Goal: Find specific page/section: Find specific page/section

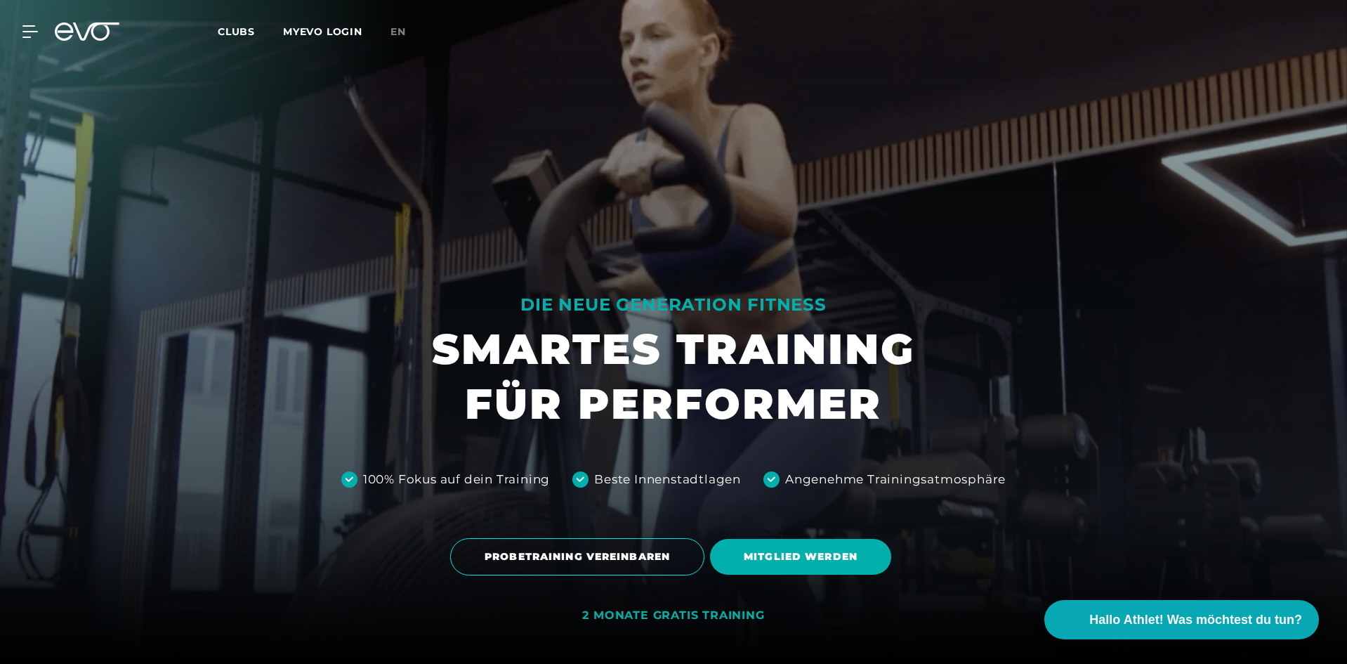
click at [236, 32] on span "Clubs" at bounding box center [236, 31] width 37 height 13
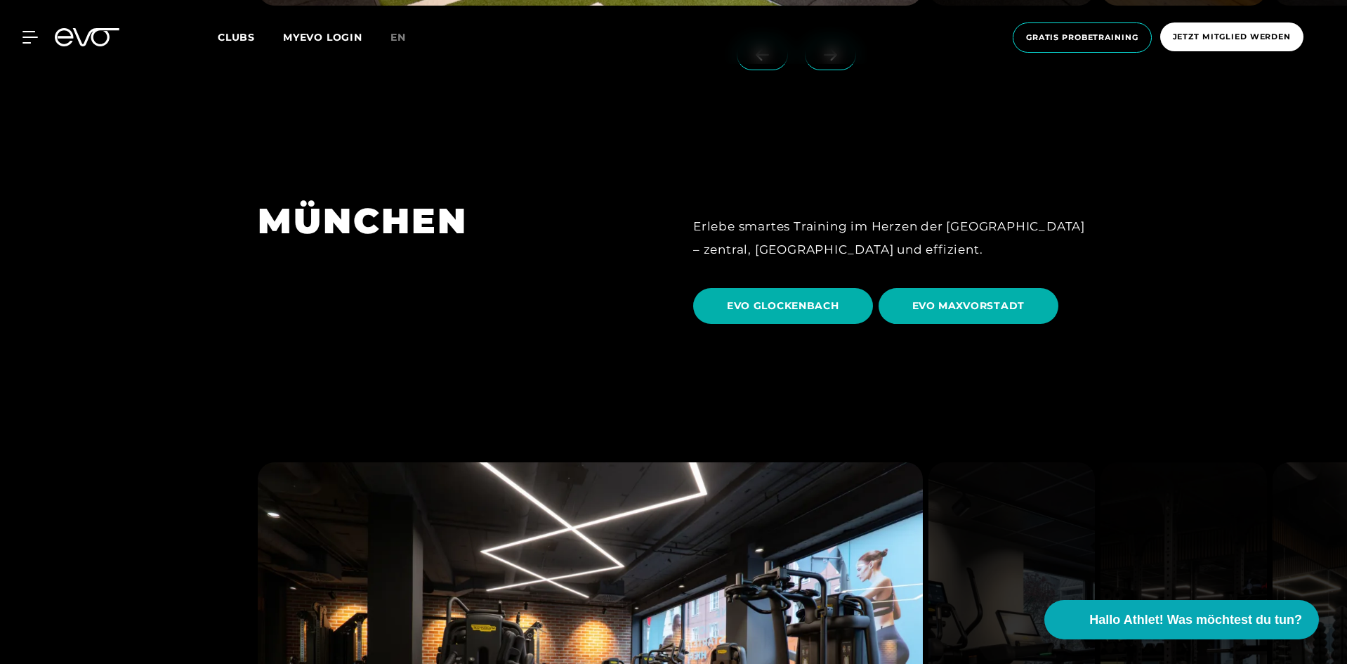
scroll to position [4284, 0]
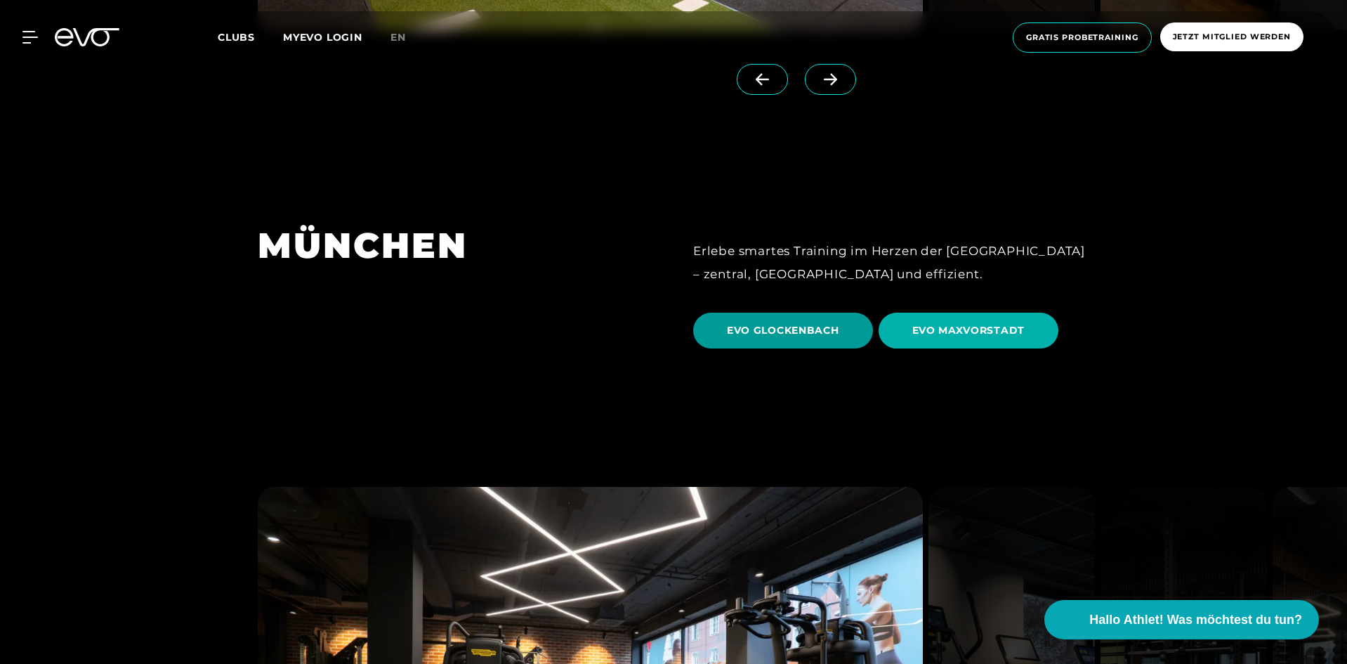
click at [849, 313] on span "EVO GLOCKENBACH" at bounding box center [783, 331] width 180 height 36
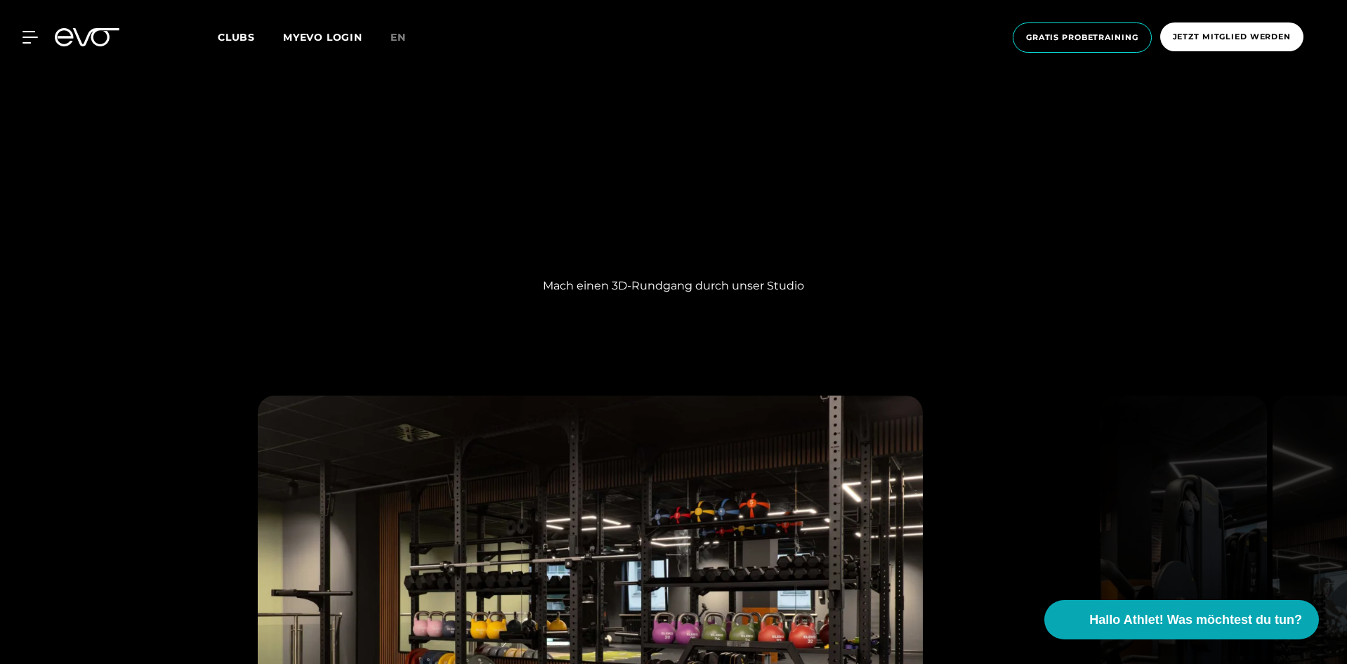
scroll to position [1335, 0]
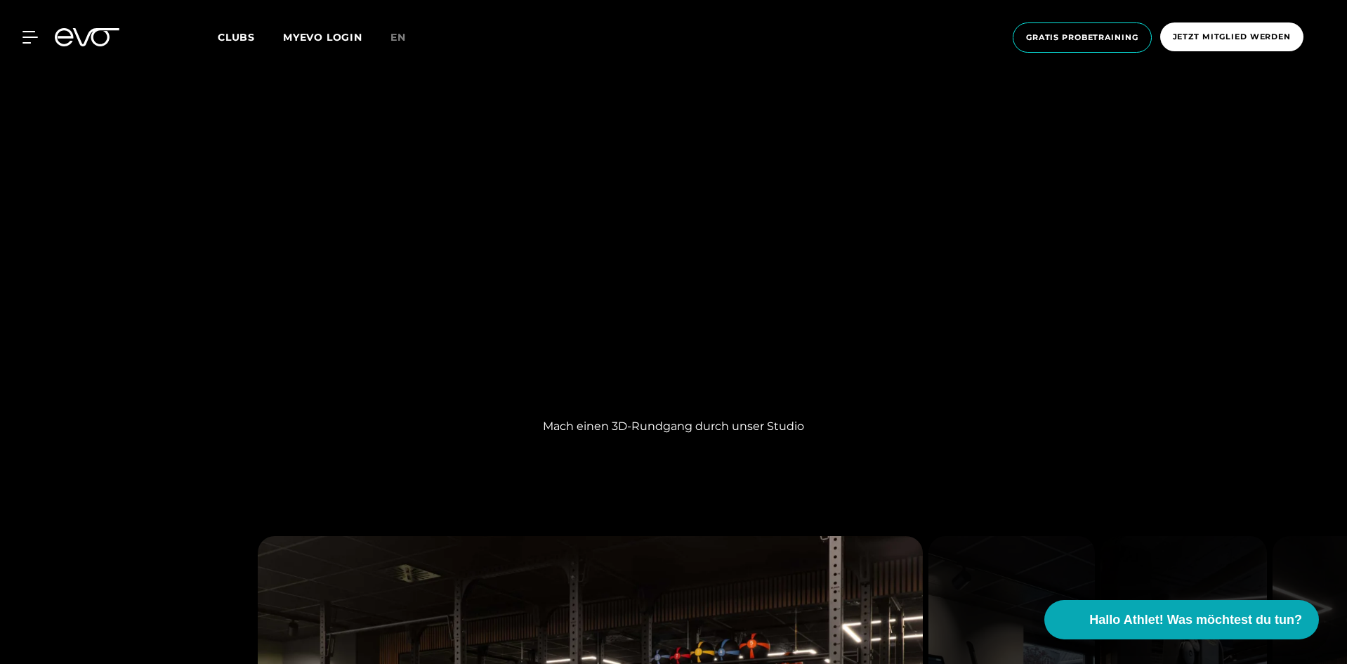
click at [1077, 248] on div "Mach einen 3D-Rundgang durch unser Studio" at bounding box center [673, 262] width 1347 height 389
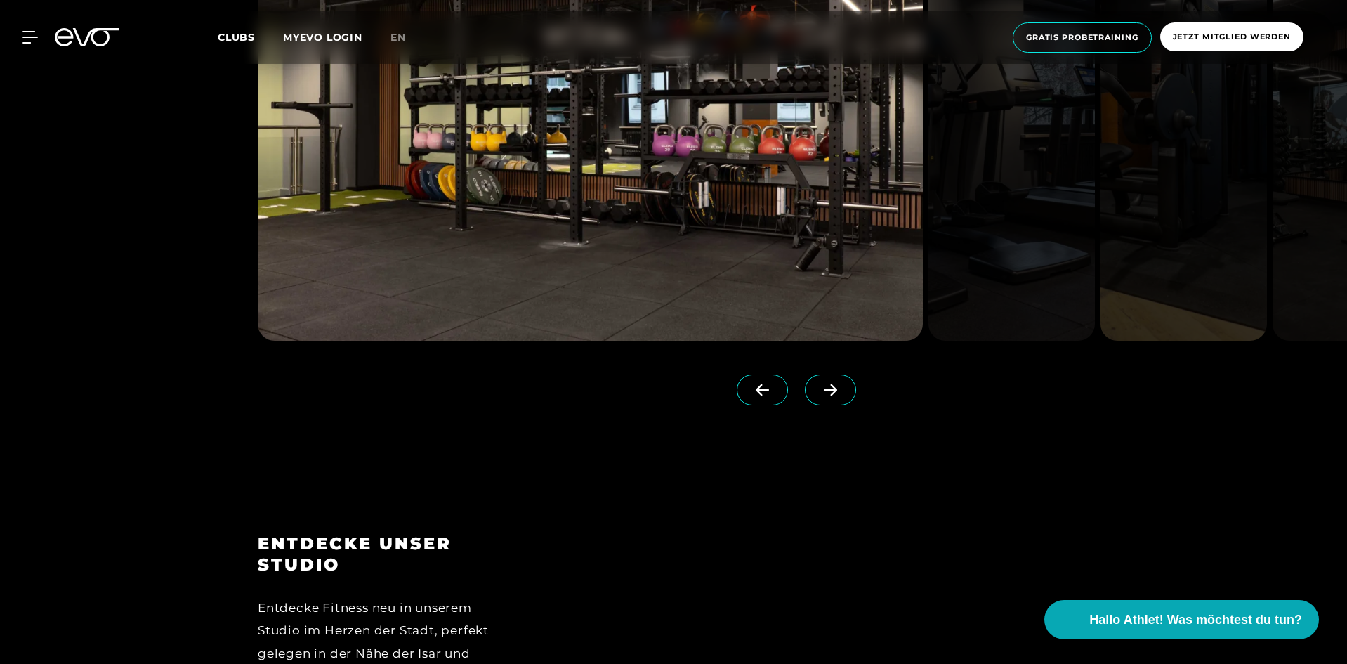
scroll to position [1826, 0]
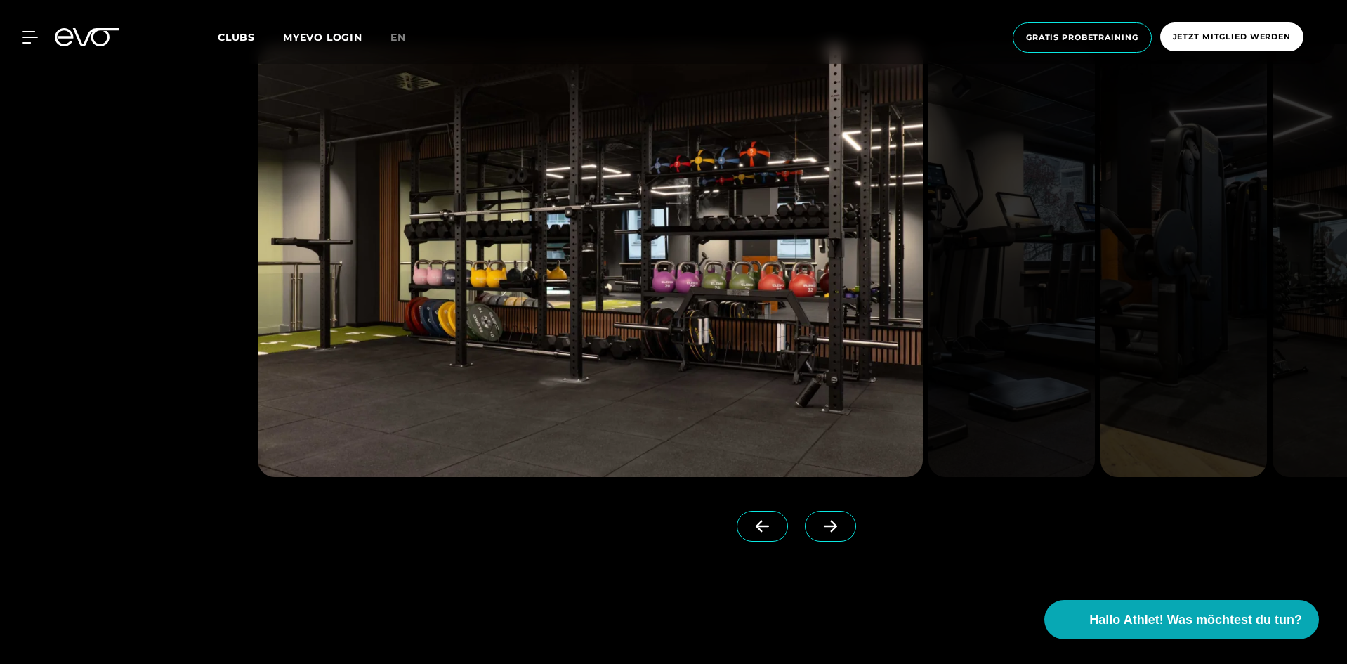
click at [834, 525] on link at bounding box center [833, 539] width 57 height 56
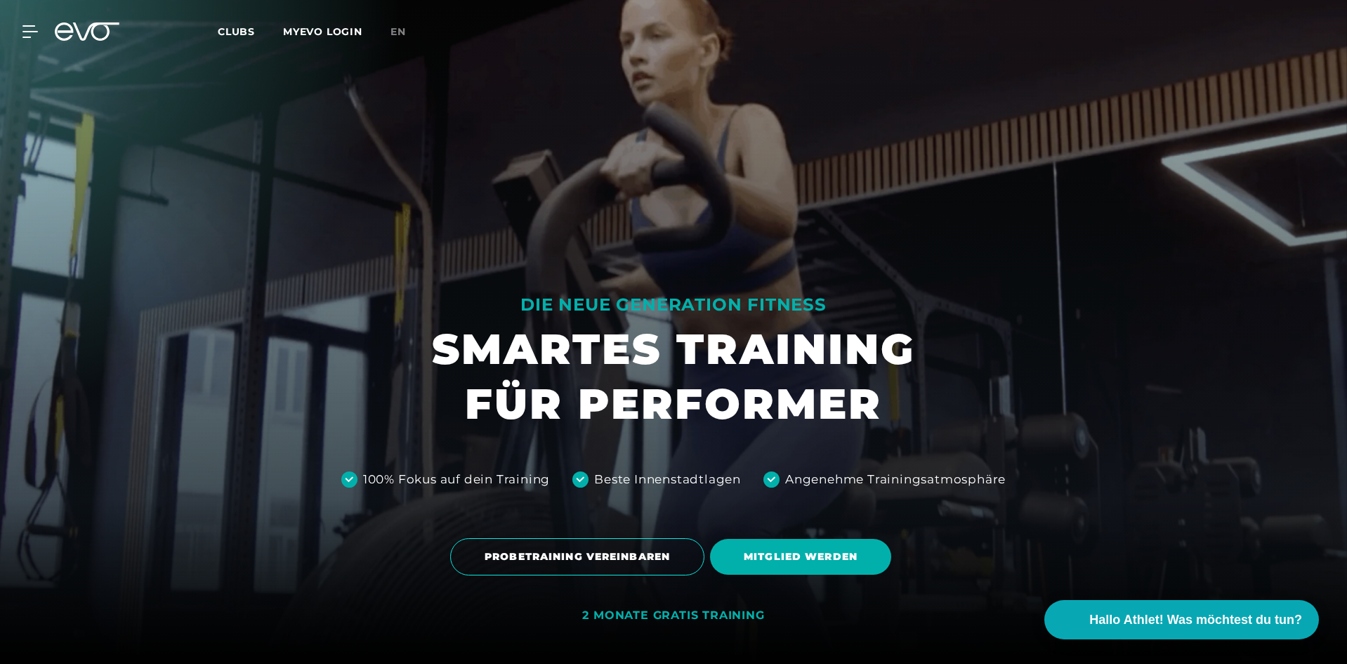
click at [827, 525] on div at bounding box center [673, 332] width 1347 height 664
